Goal: Task Accomplishment & Management: Manage account settings

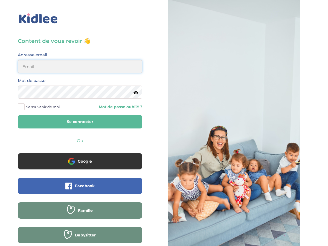
type input "andreaboguifo@yahoo.fr"
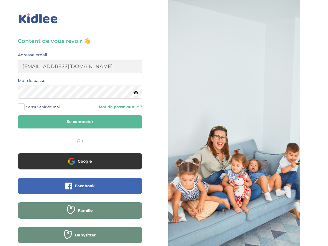
click at [68, 121] on button "Se connecter" at bounding box center [80, 121] width 124 height 13
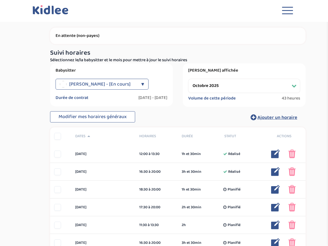
select select "octobre 2025"
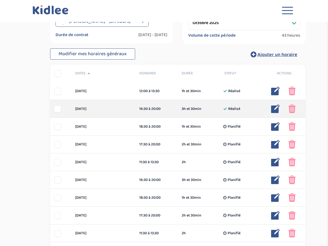
click at [275, 109] on img at bounding box center [275, 108] width 9 height 9
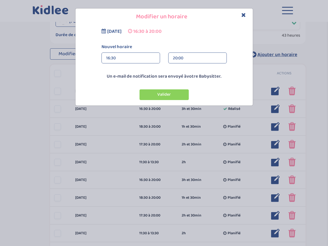
click at [194, 57] on div "20:00" at bounding box center [197, 58] width 49 height 11
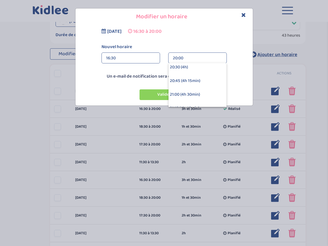
scroll to position [205, 0]
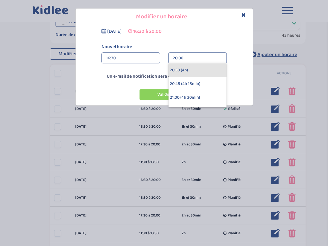
click at [193, 69] on div "20:30 (4h)" at bounding box center [197, 70] width 58 height 14
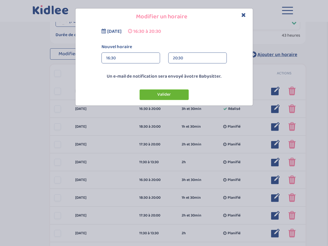
click at [161, 94] on button "Valider" at bounding box center [163, 94] width 49 height 11
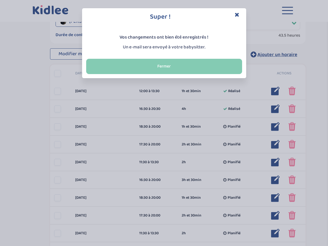
click at [164, 68] on button "Fermer" at bounding box center [164, 66] width 156 height 15
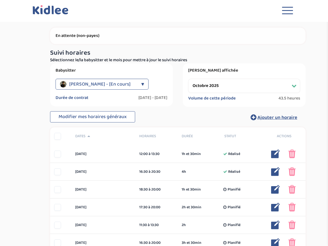
scroll to position [0, 0]
